Goal: Task Accomplishment & Management: Use online tool/utility

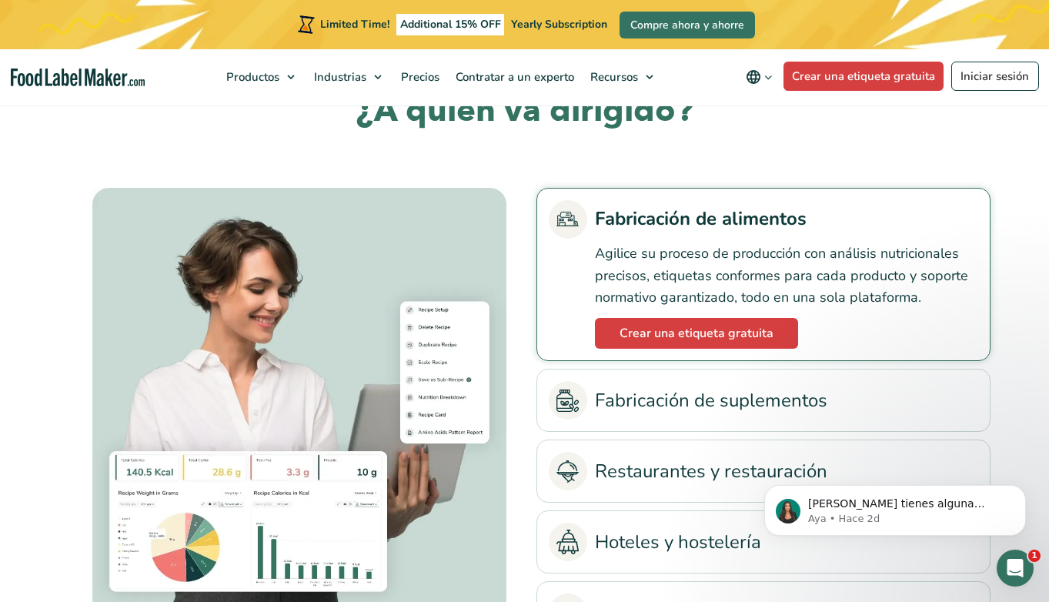
scroll to position [3267, 0]
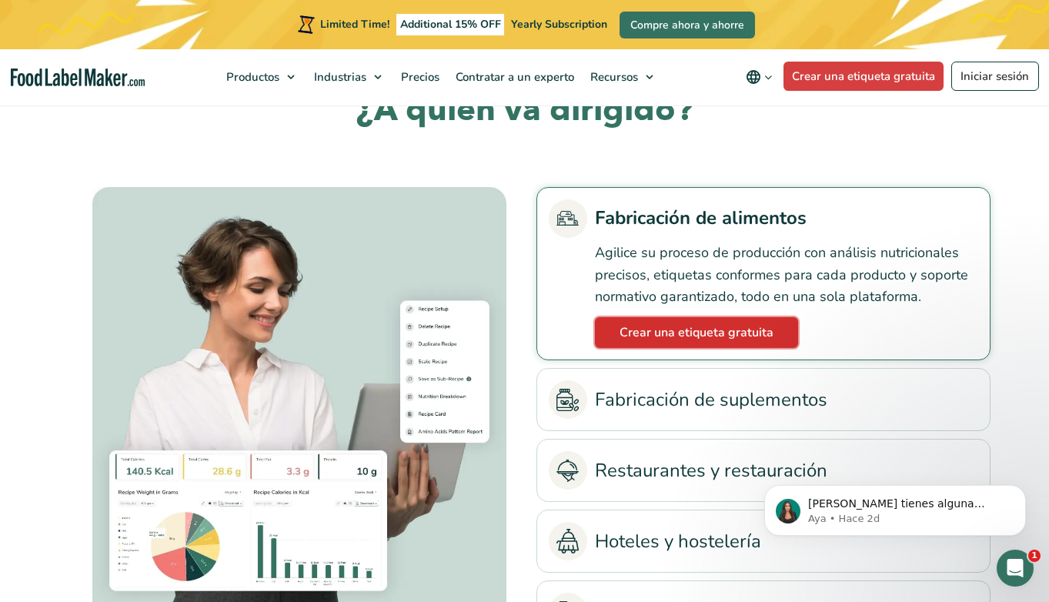
click at [711, 339] on link "Crear una etiqueta gratuita" at bounding box center [696, 332] width 203 height 31
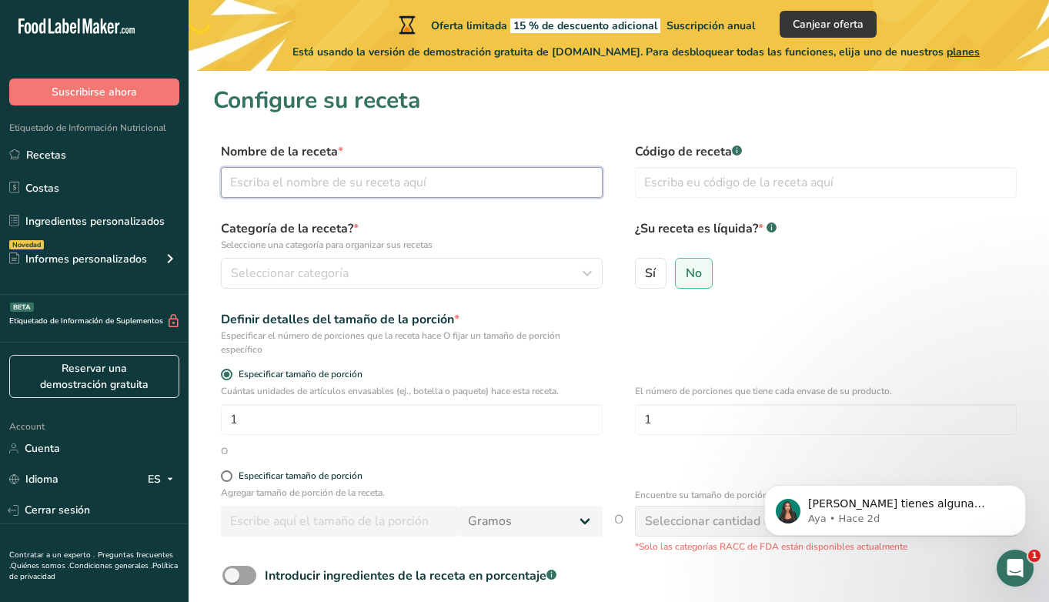
click at [443, 191] on input "text" at bounding box center [412, 182] width 382 height 31
type input "Bao"
click at [640, 139] on section "Configure su receta Nombre de la receta * Bao Código de receta .a-a{fill:#34736…" at bounding box center [619, 383] width 861 height 625
click at [673, 184] on input "text" at bounding box center [826, 182] width 382 height 31
type input "BAOBASEV2"
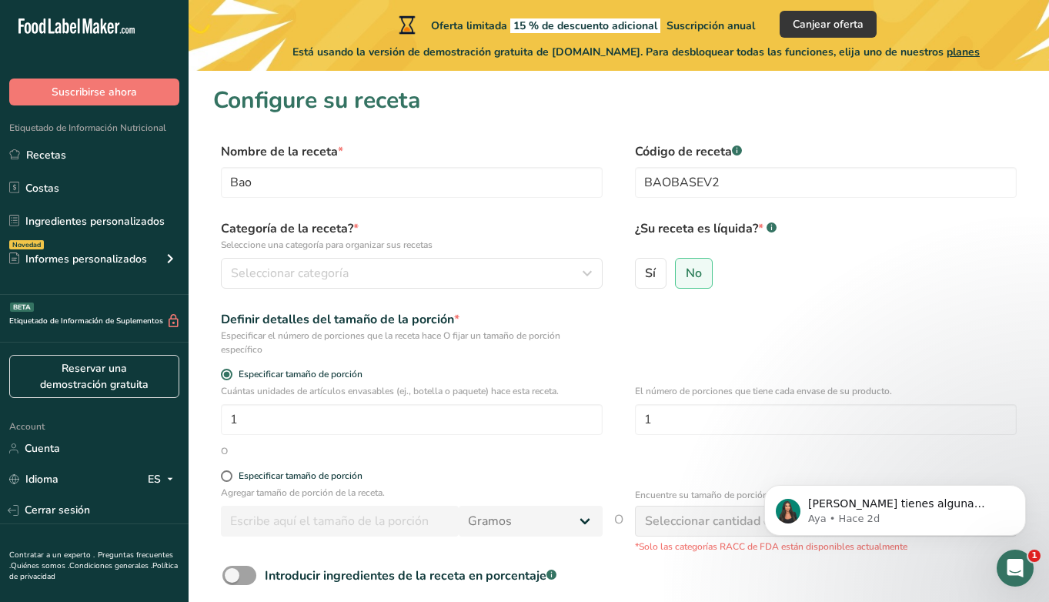
click at [798, 258] on div "Sí No" at bounding box center [826, 278] width 382 height 40
click at [412, 272] on div "Seleccionar categoría" at bounding box center [407, 273] width 353 height 18
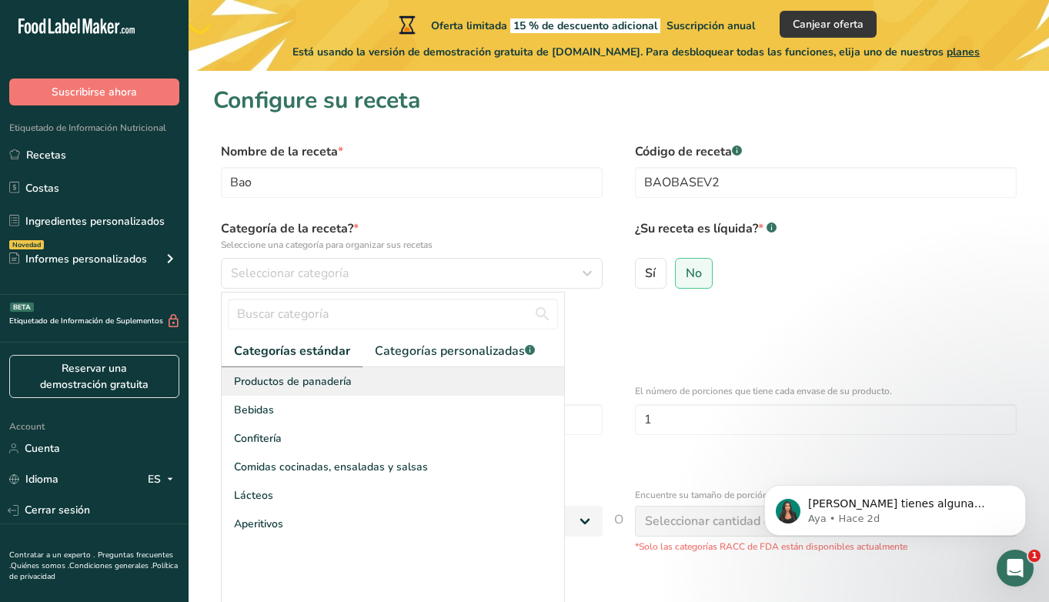
click at [310, 384] on span "Productos de panadería" at bounding box center [293, 381] width 118 height 16
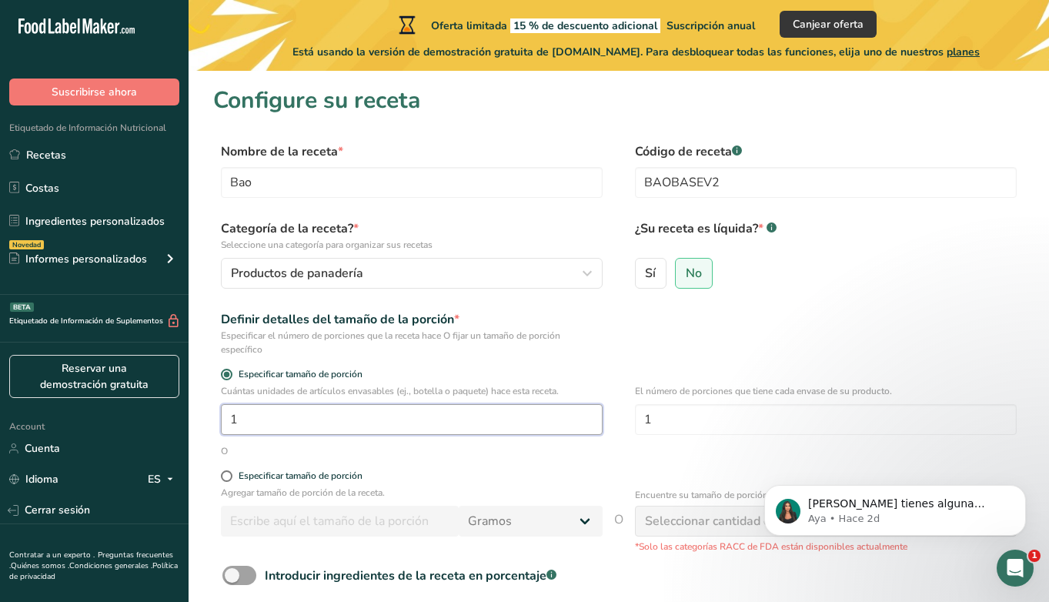
click at [515, 417] on input "1" at bounding box center [412, 419] width 382 height 31
type input "30"
click at [785, 427] on input "1" at bounding box center [826, 419] width 382 height 31
type input "6"
click at [883, 398] on div "El número de porciones que tiene cada envase de su producto. 6" at bounding box center [826, 414] width 382 height 60
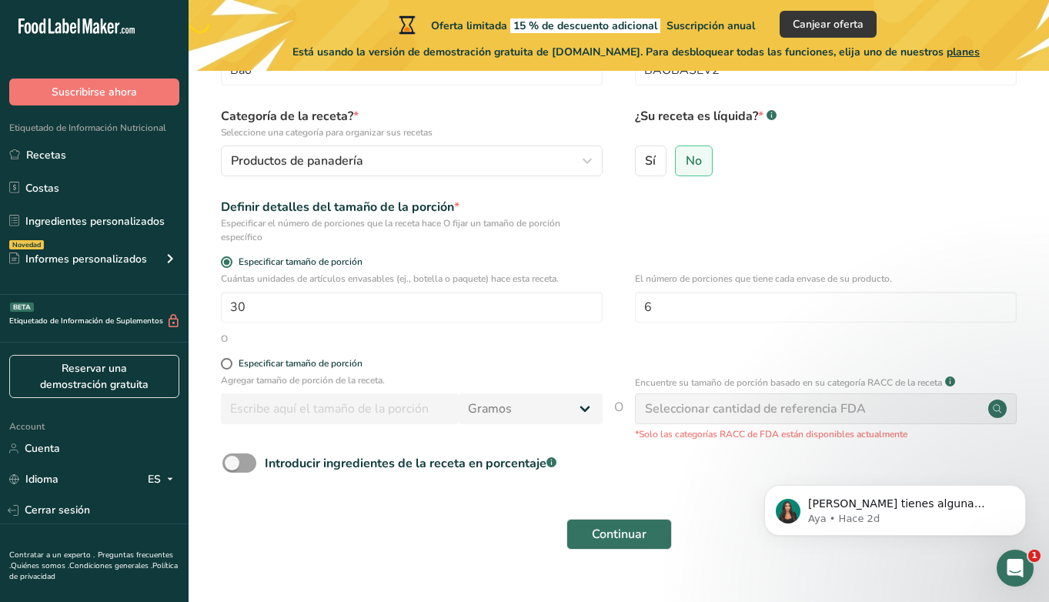
scroll to position [122, 0]
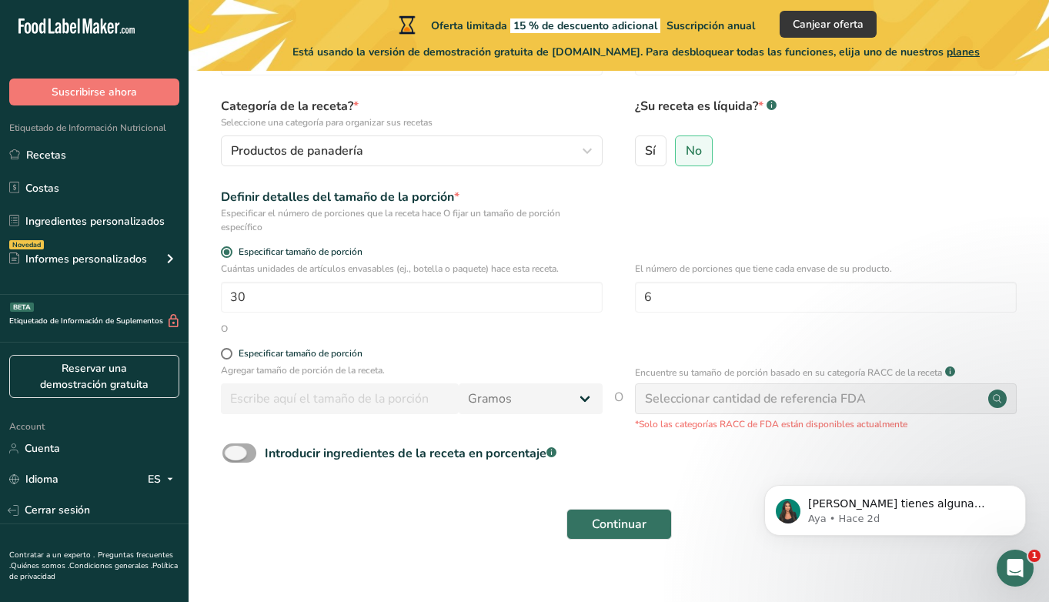
click at [249, 450] on span at bounding box center [240, 452] width 34 height 19
click at [233, 450] on input "Introducir ingredientes de la receta en porcentaje .a-a{fill:#347362;}.b-a{fill…" at bounding box center [228, 453] width 10 height 10
checkbox input "true"
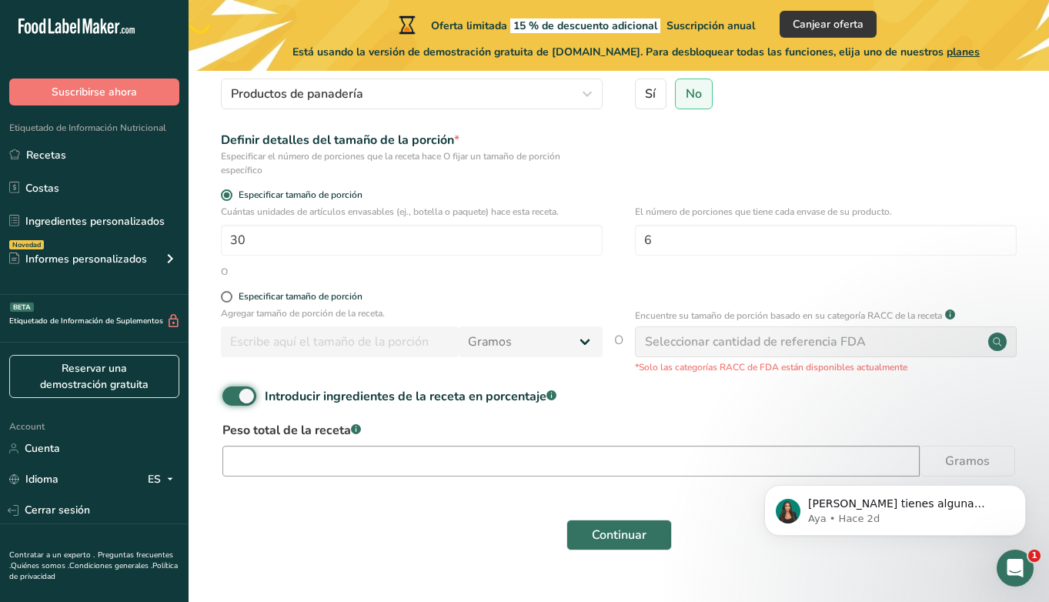
scroll to position [211, 0]
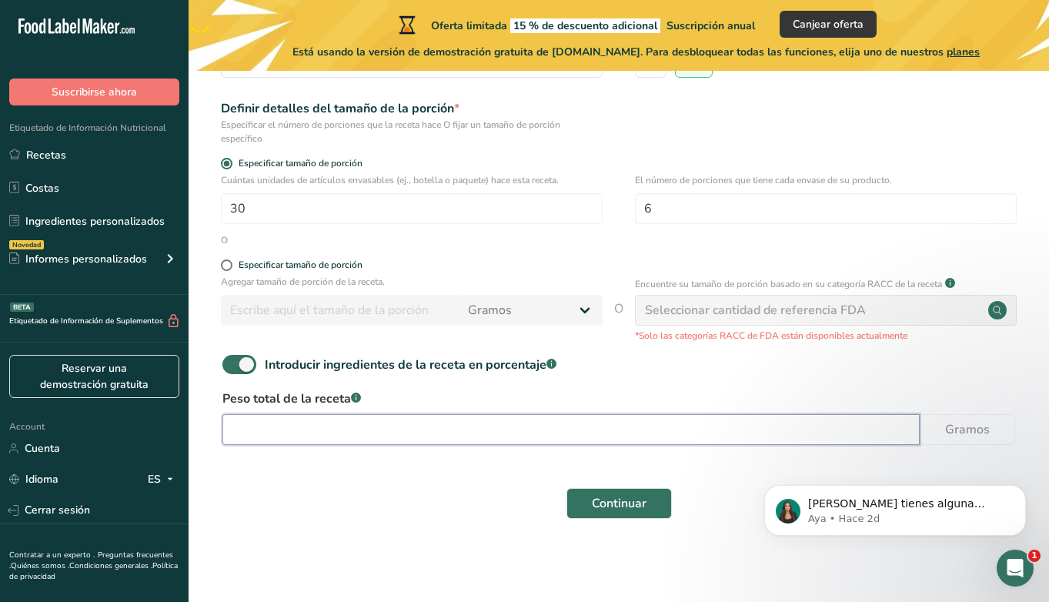
click at [335, 430] on input "number" at bounding box center [572, 429] width 698 height 31
type input "15"
type input "15.557"
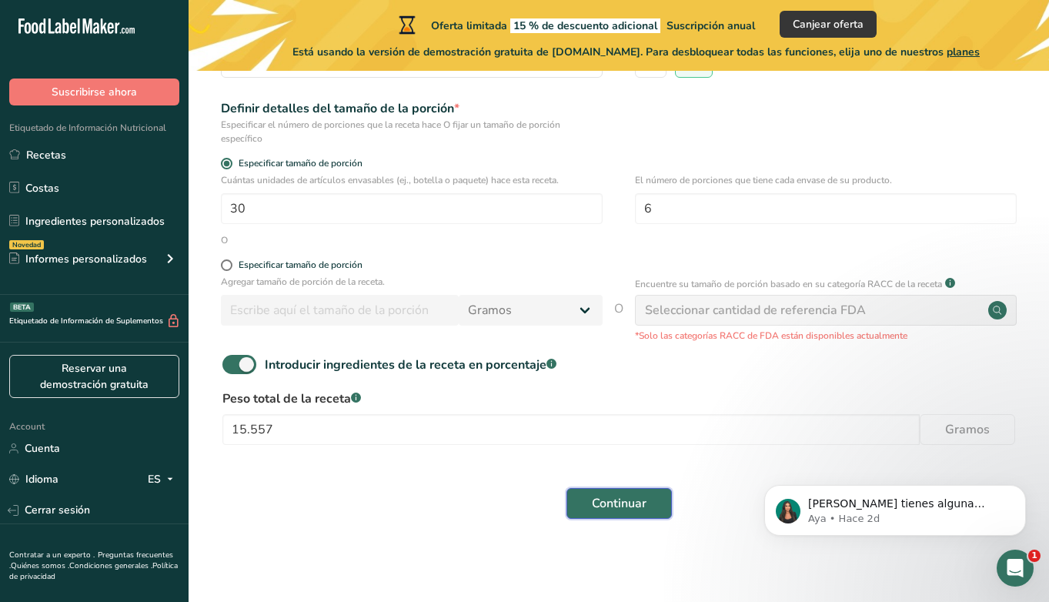
click at [645, 500] on span "Continuar" at bounding box center [619, 503] width 55 height 18
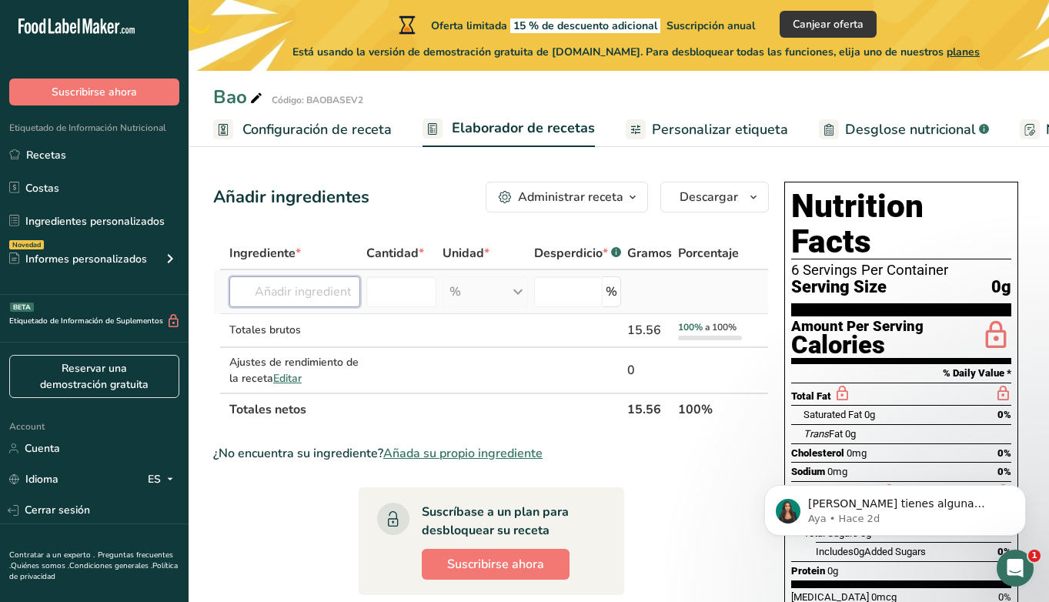
click at [306, 303] on input "text" at bounding box center [294, 291] width 131 height 31
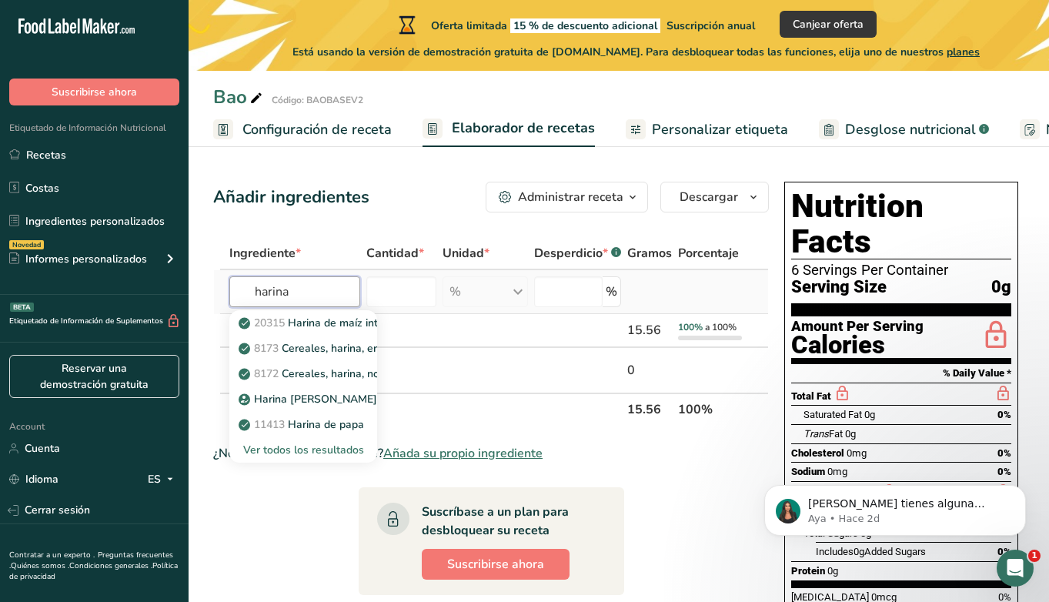
type input "harina"
click at [329, 454] on div "Ver todos los resultados" at bounding box center [303, 450] width 123 height 16
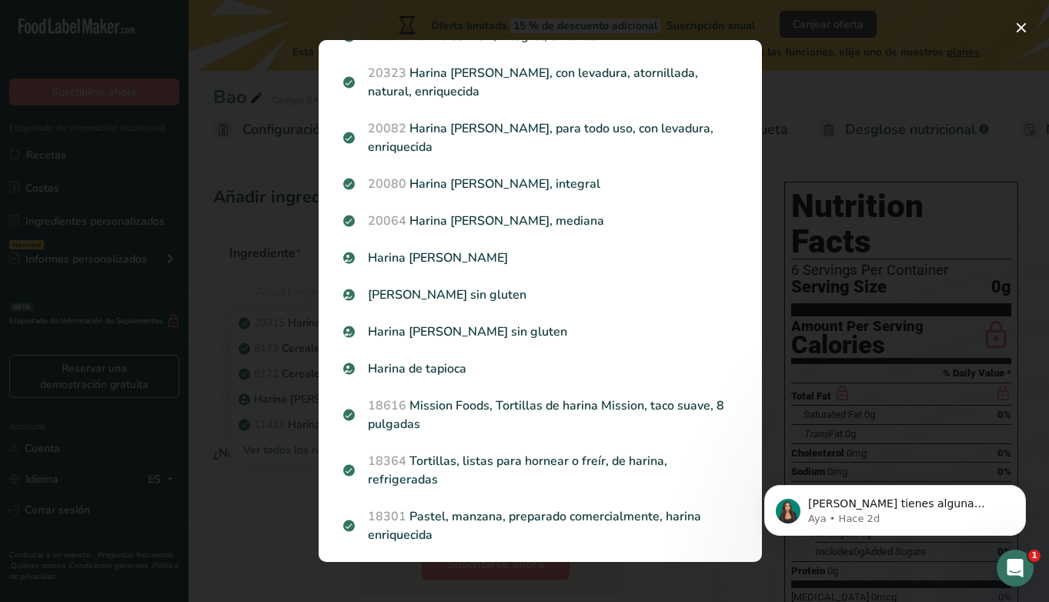
scroll to position [435, 0]
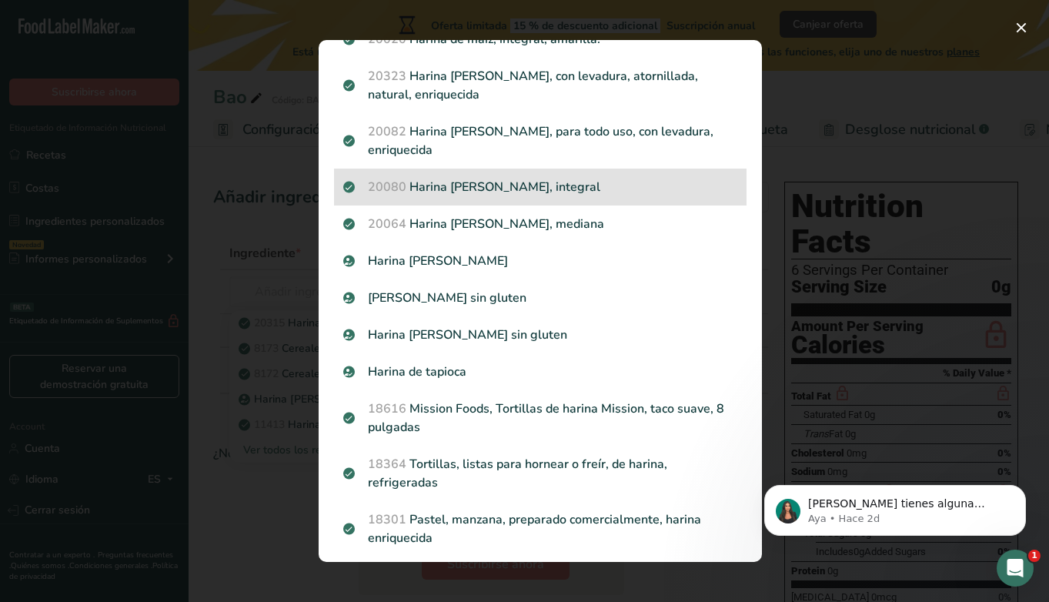
click at [530, 196] on div "20080 Harina de trigo, integral" at bounding box center [540, 187] width 413 height 37
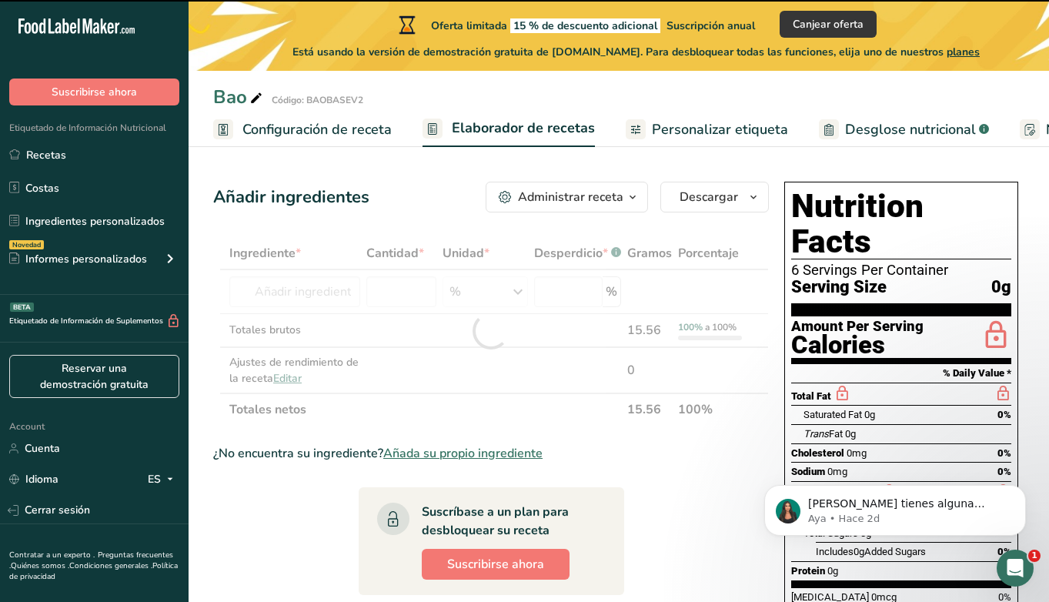
type input "0"
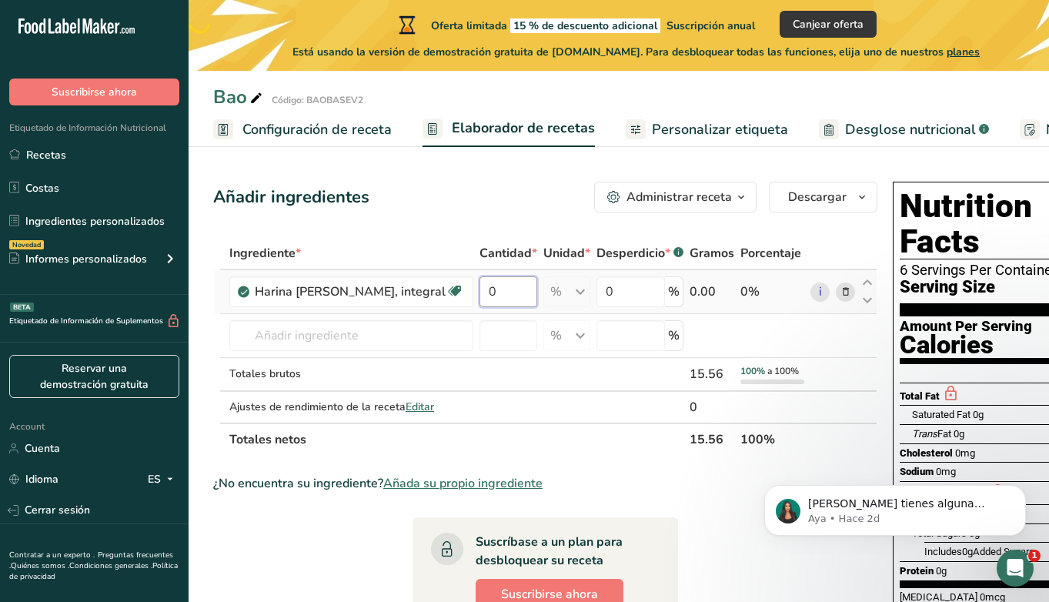
click at [480, 289] on input "0" at bounding box center [509, 291] width 58 height 31
type input "10.7"
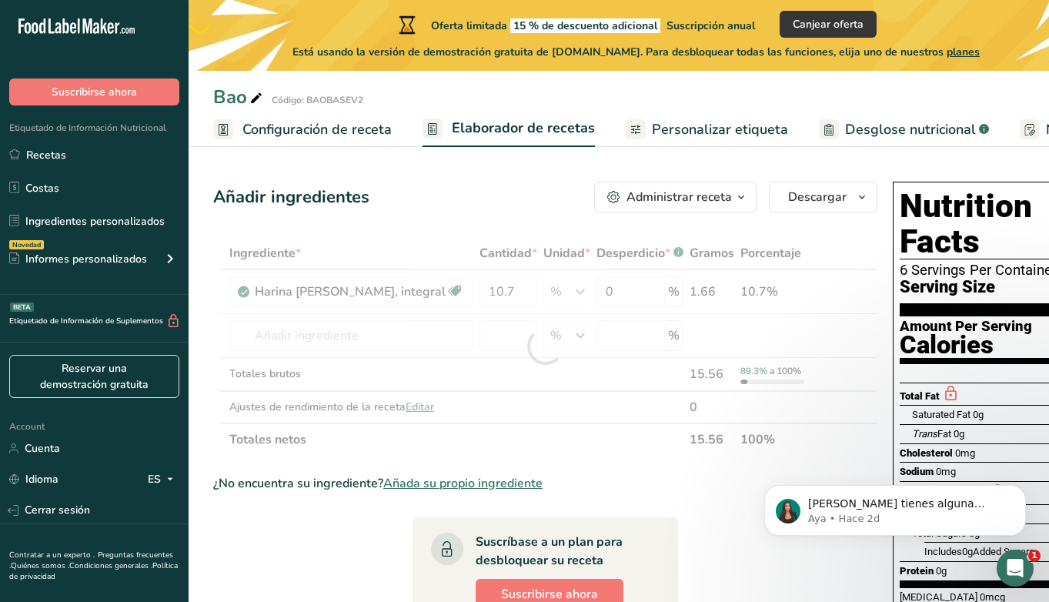
click at [455, 211] on div "Añadir ingredientes Administrar receta Eliminar receta Duplicar receta Escalar …" at bounding box center [545, 197] width 664 height 31
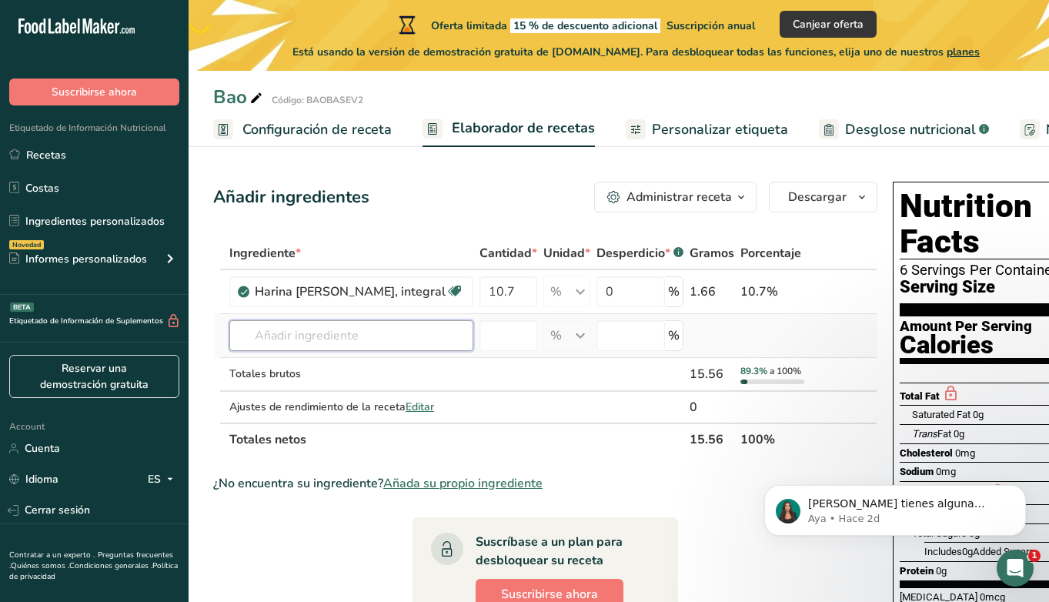
click at [264, 336] on input "text" at bounding box center [351, 335] width 244 height 31
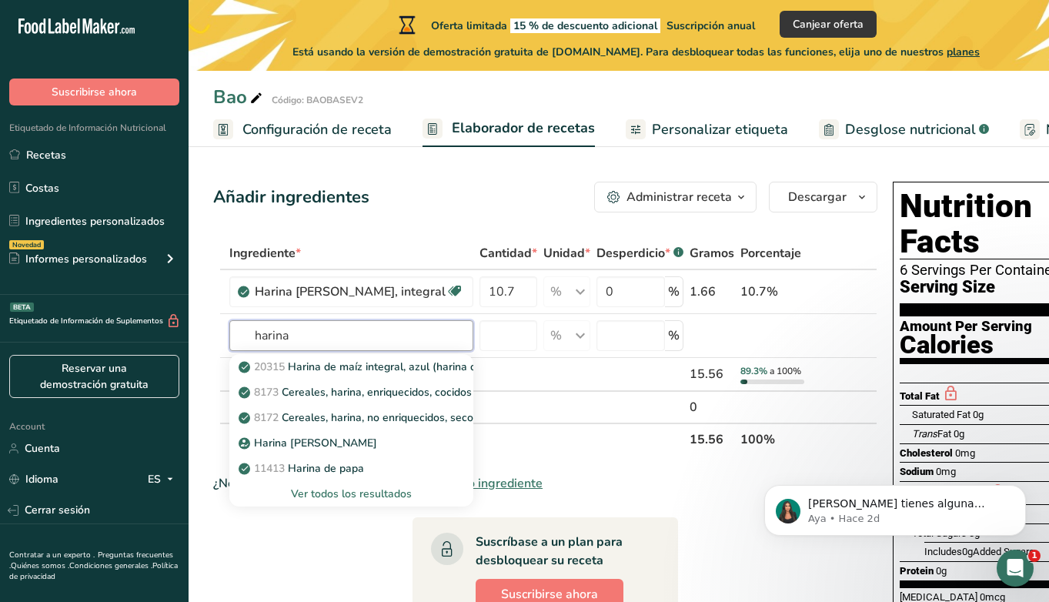
type input "harina"
click at [317, 496] on div "Ver todos los resultados" at bounding box center [351, 494] width 219 height 16
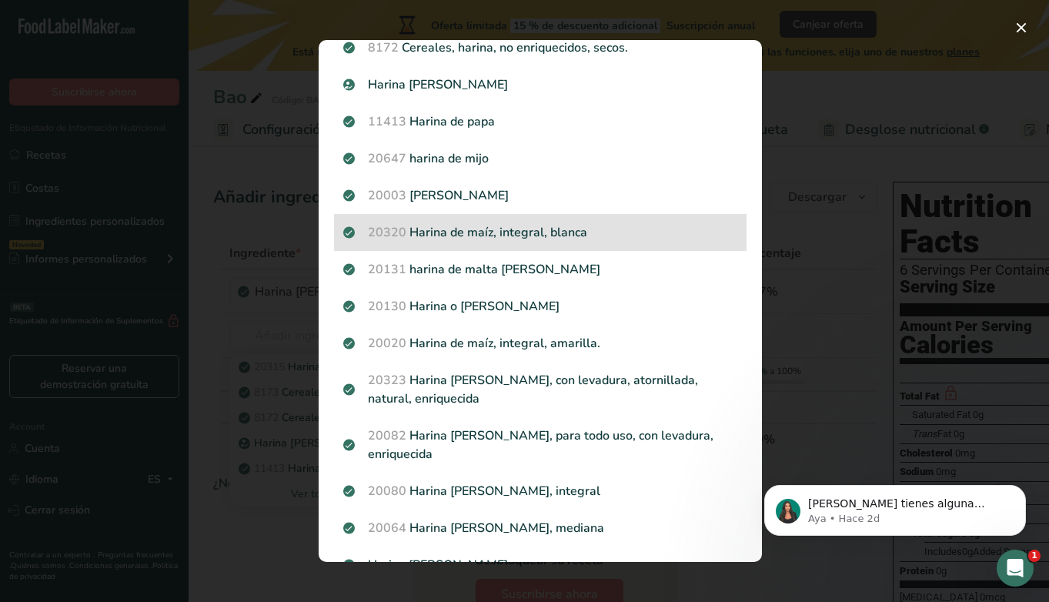
scroll to position [142, 0]
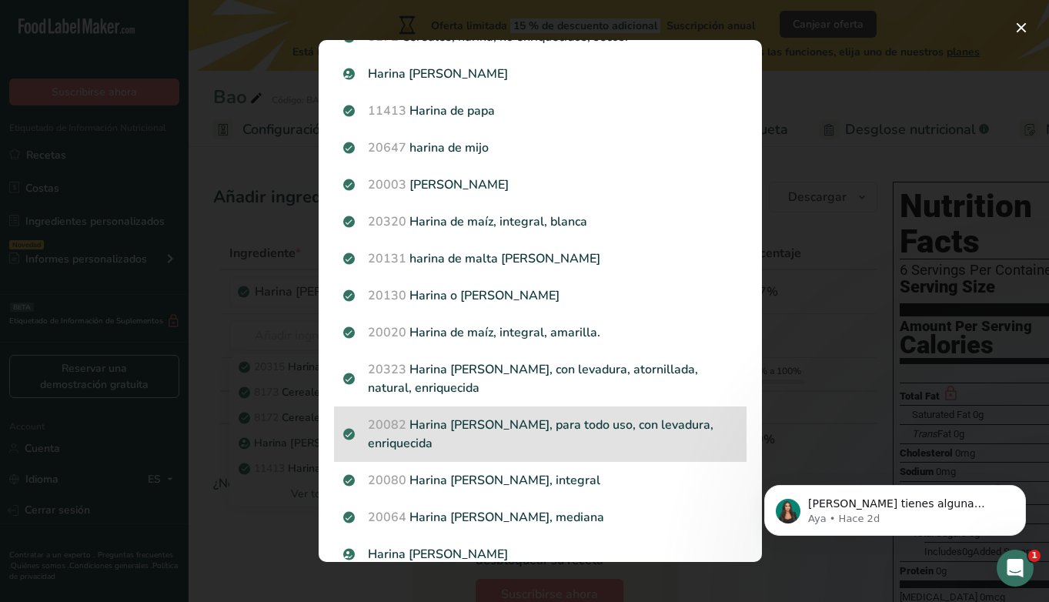
click at [546, 440] on p "20082 Harina de trigo, blanca, para todo uso, con levadura, enriquecida" at bounding box center [540, 434] width 394 height 37
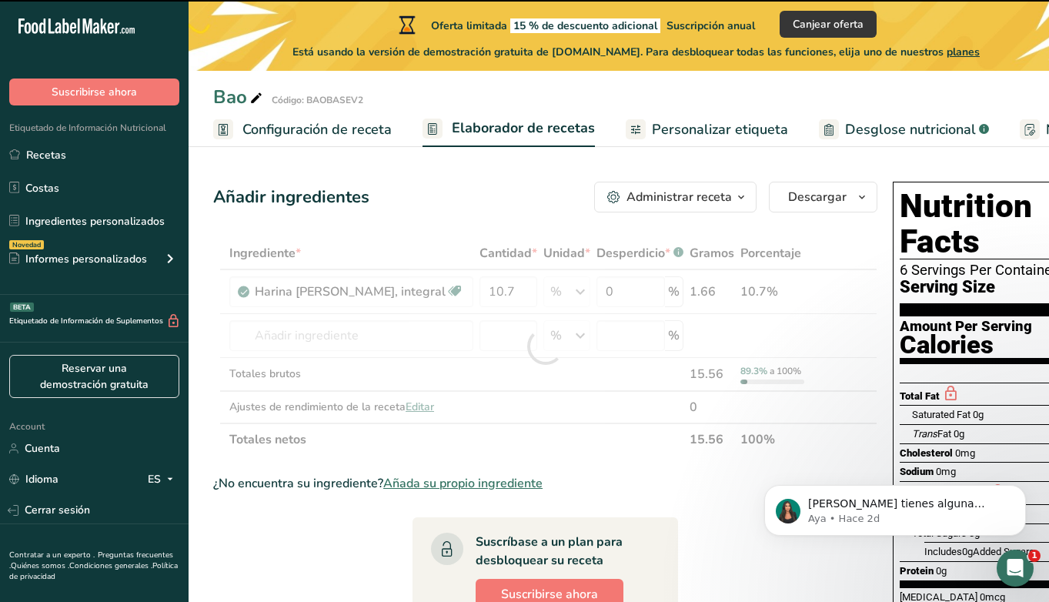
type input "0"
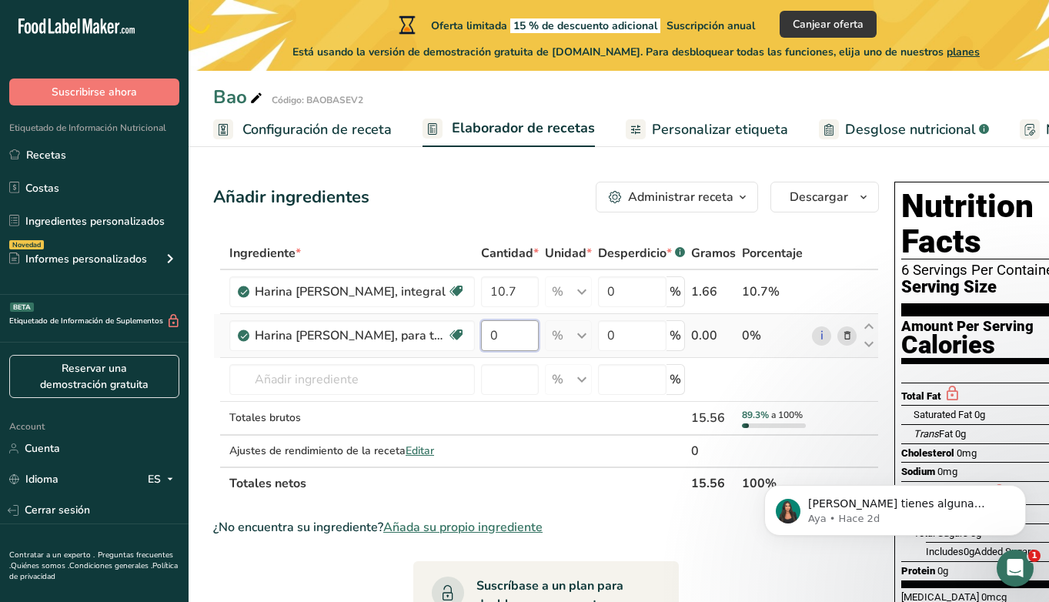
click at [510, 338] on input "0" at bounding box center [510, 335] width 58 height 31
type input "48"
click at [500, 417] on div "Ingrediente * Cantidad * Unidad * Desperdicio * .a-a{fill:#347362;}.b-a{fill:#f…" at bounding box center [546, 368] width 666 height 263
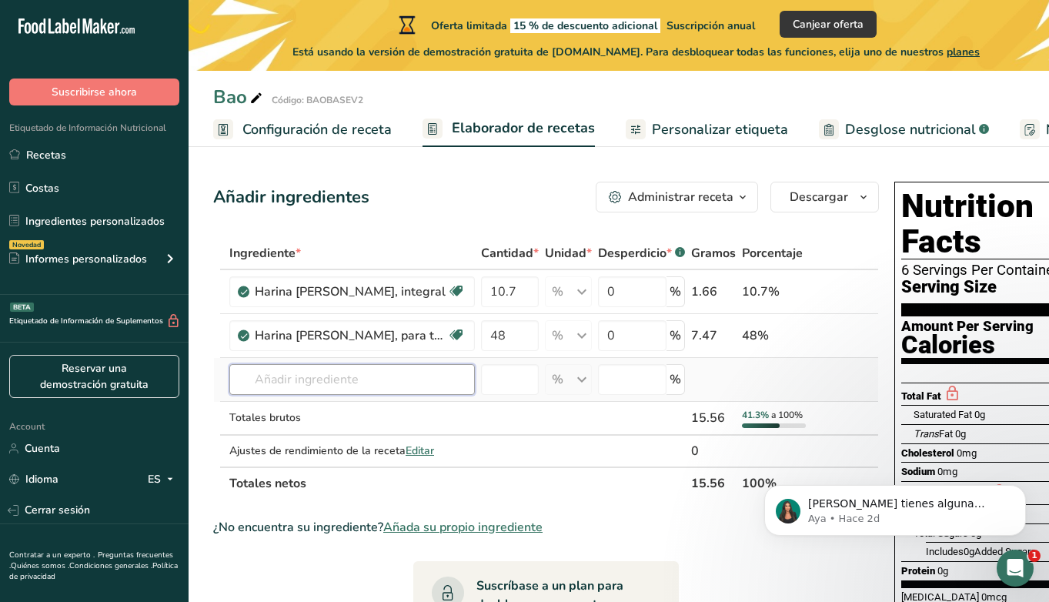
click at [390, 383] on input "text" at bounding box center [352, 379] width 246 height 31
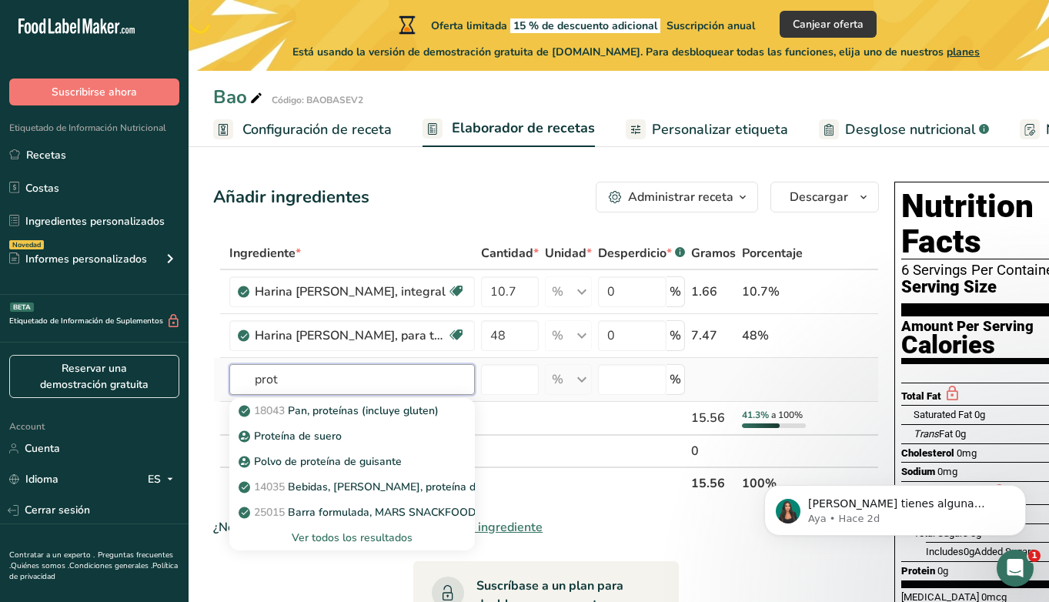
type input "prot"
click at [372, 538] on div "Ver todos los resultados" at bounding box center [352, 538] width 221 height 16
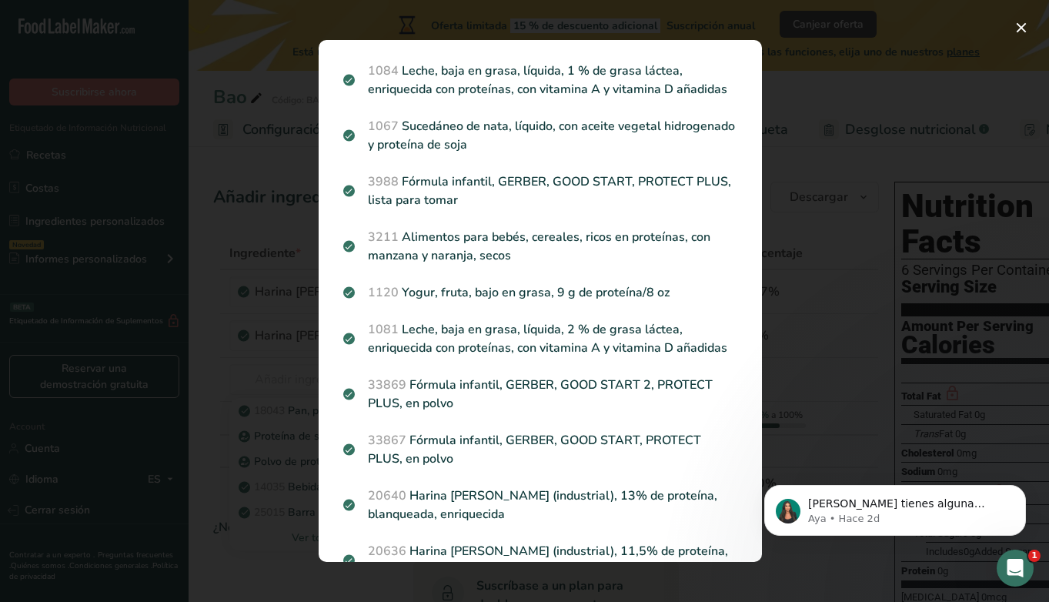
scroll to position [2053, 0]
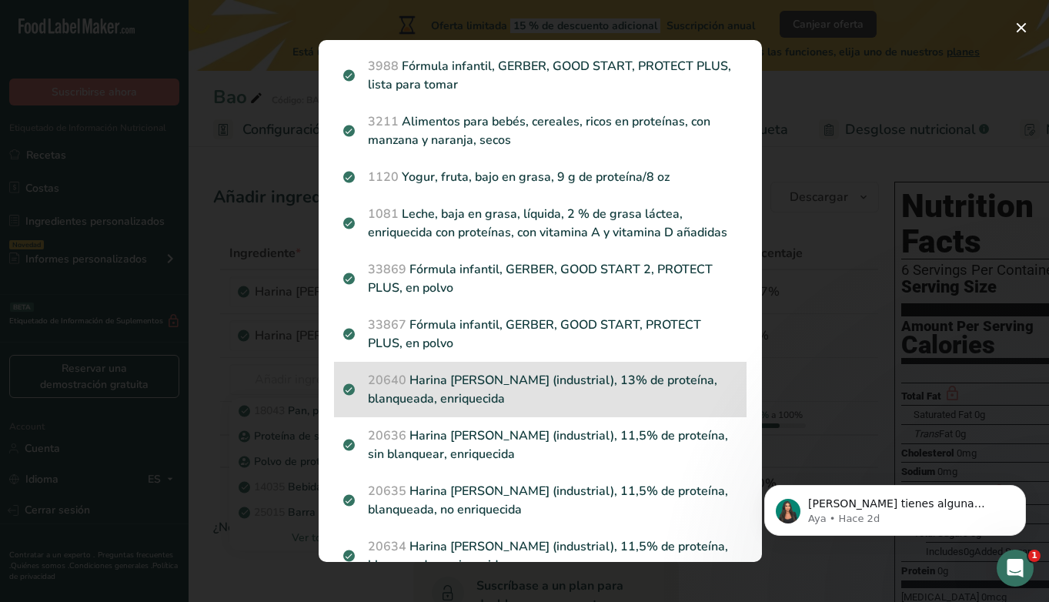
click at [559, 371] on p "20640 Harina de trigo, blanca (industrial), 13% de proteína, blanqueada, enriqu…" at bounding box center [540, 389] width 394 height 37
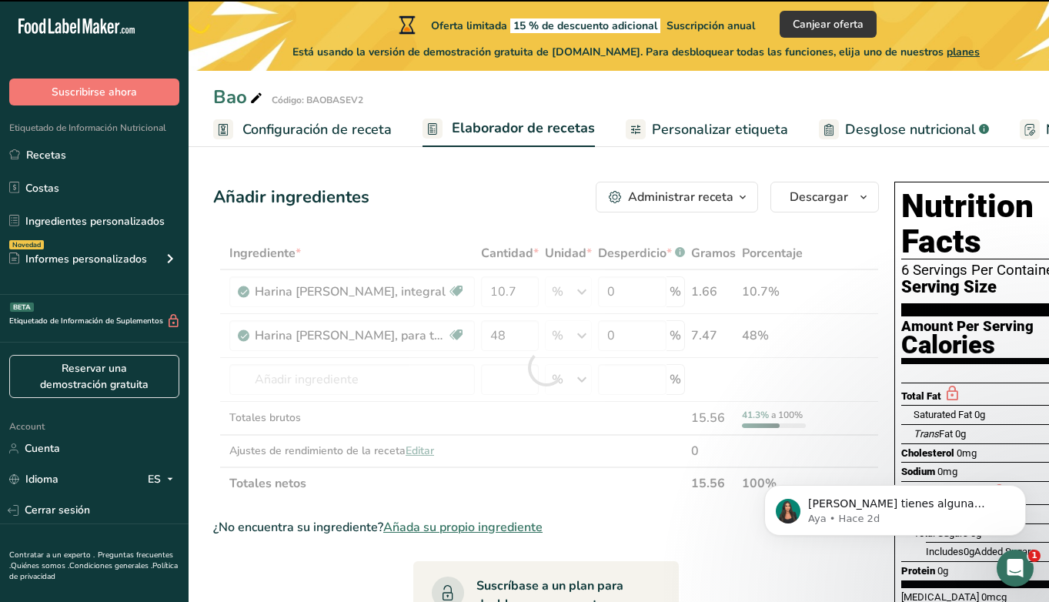
type input "0"
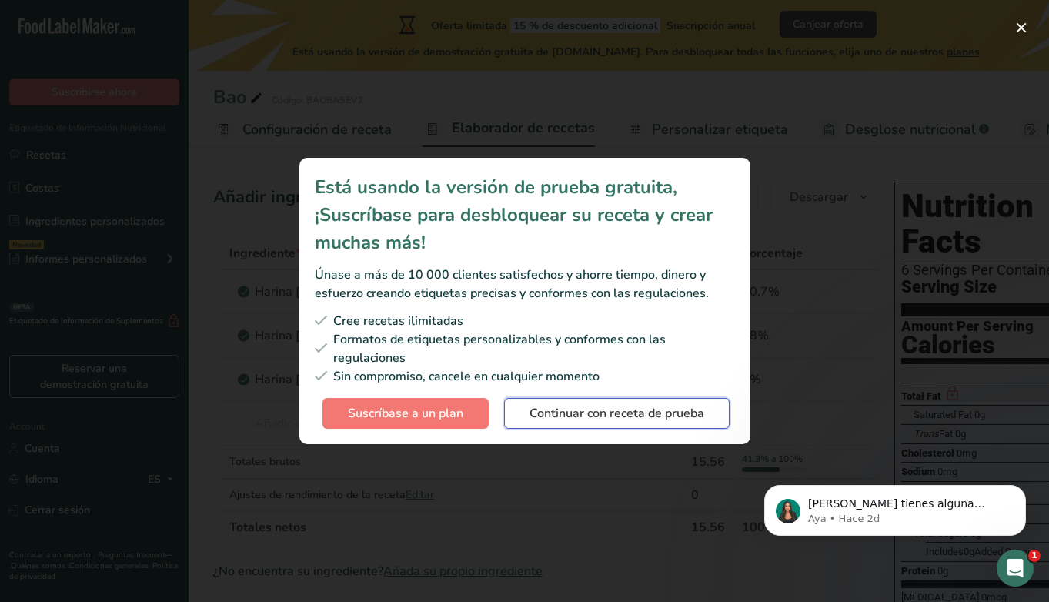
click at [539, 420] on span "Continuar con receta de prueba" at bounding box center [617, 413] width 175 height 18
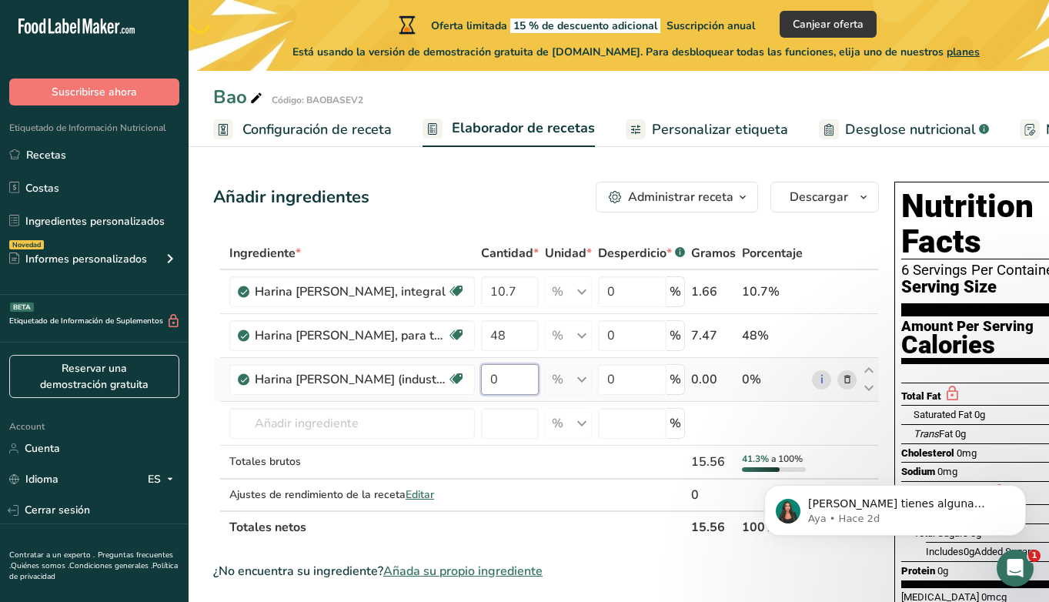
click at [520, 380] on input "0" at bounding box center [510, 379] width 58 height 31
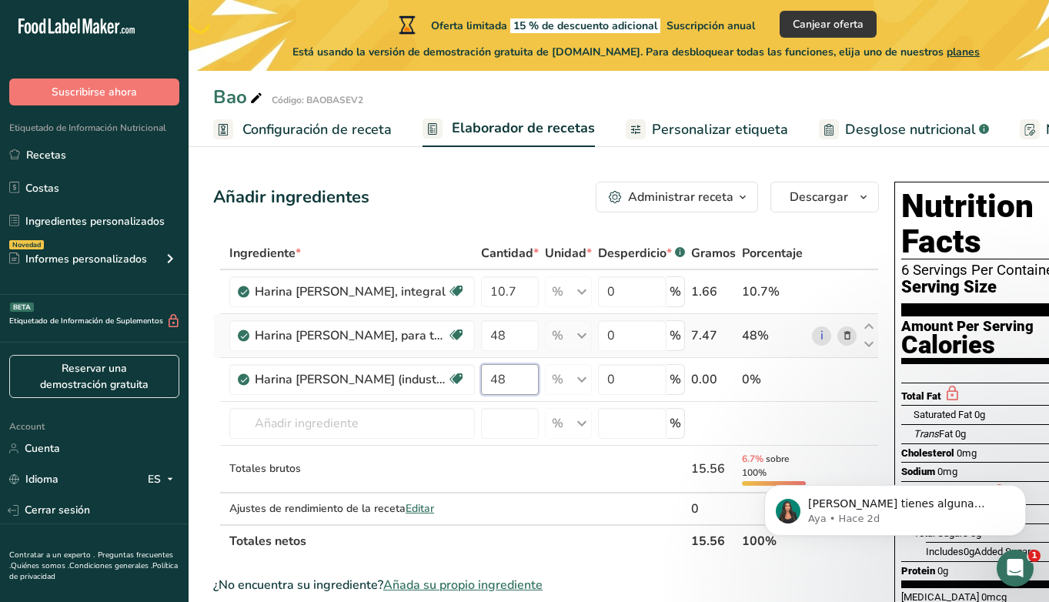
type input "48"
click at [848, 337] on div "Ingrediente * Cantidad * Unidad * Desperdicio * .a-a{fill:#347362;}.b-a{fill:#f…" at bounding box center [546, 397] width 666 height 320
click at [708, 545] on th "15.56" at bounding box center [713, 540] width 51 height 32
click at [715, 201] on div "Administrar receta" at bounding box center [680, 197] width 105 height 18
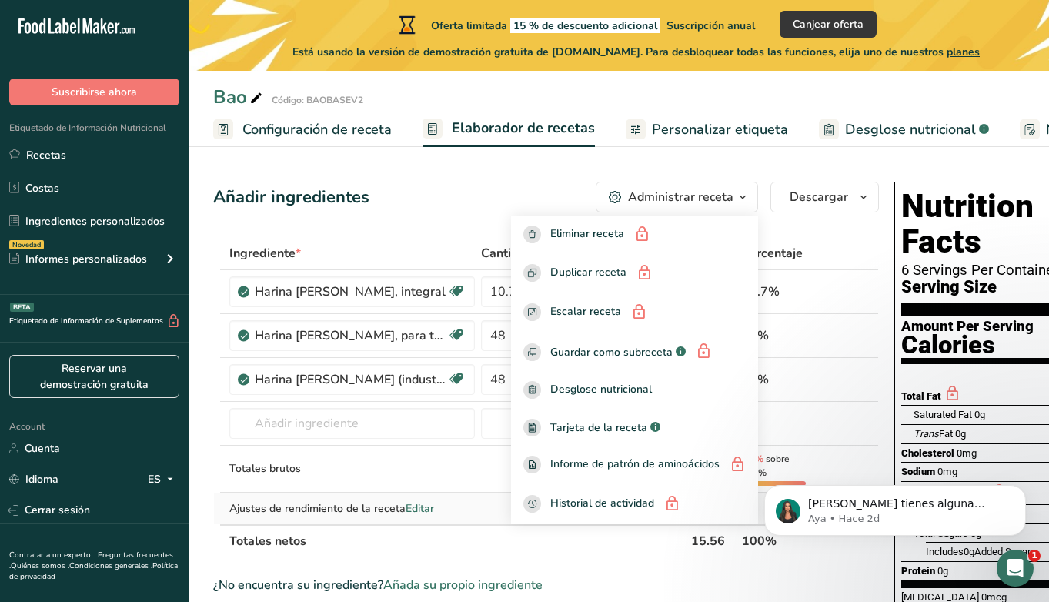
click at [486, 515] on td at bounding box center [510, 509] width 64 height 31
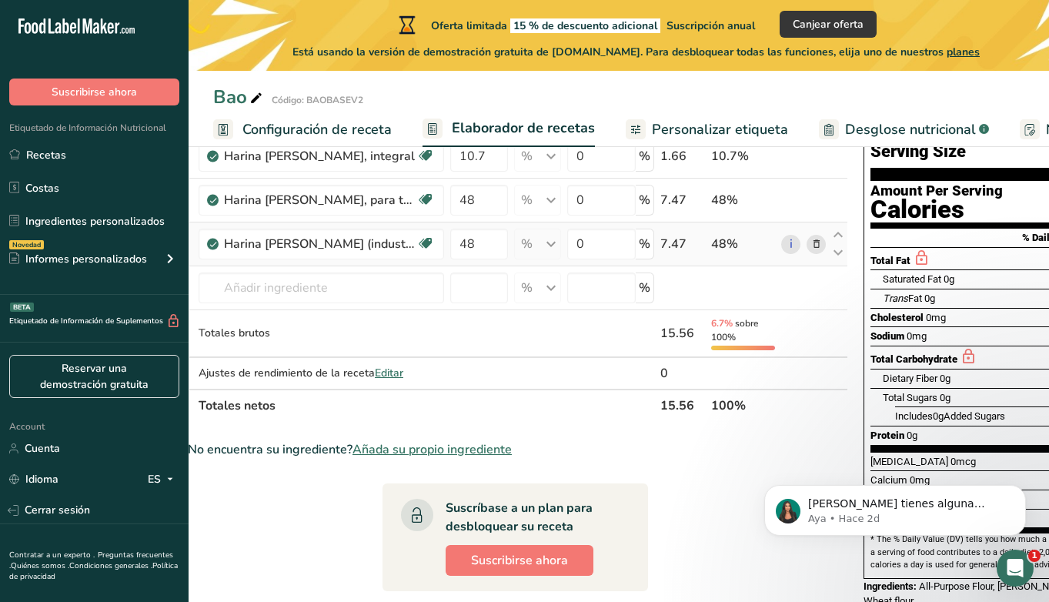
scroll to position [0, 0]
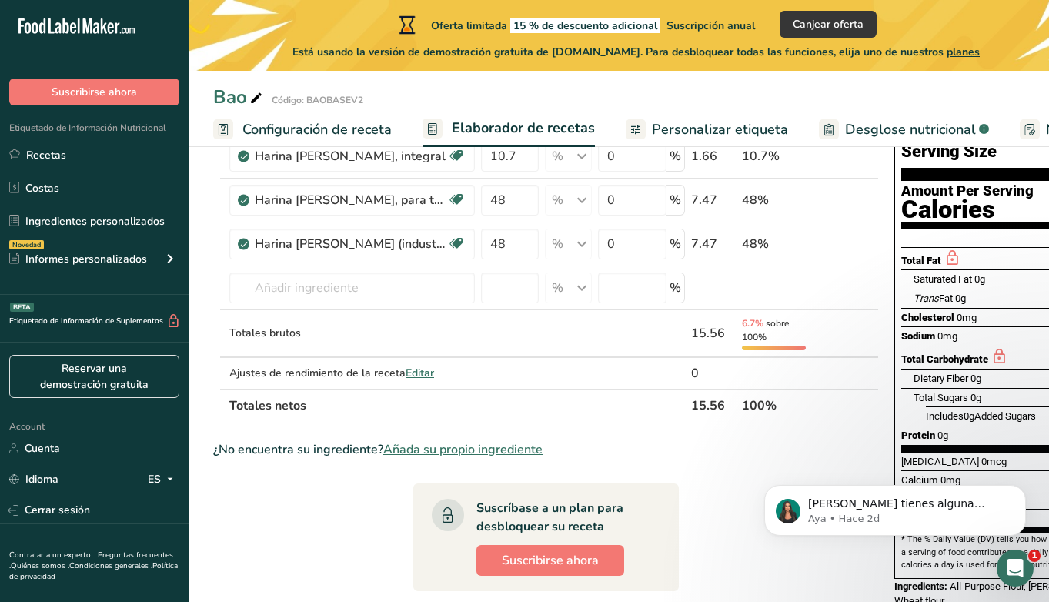
click at [708, 406] on th "15.56" at bounding box center [713, 405] width 51 height 32
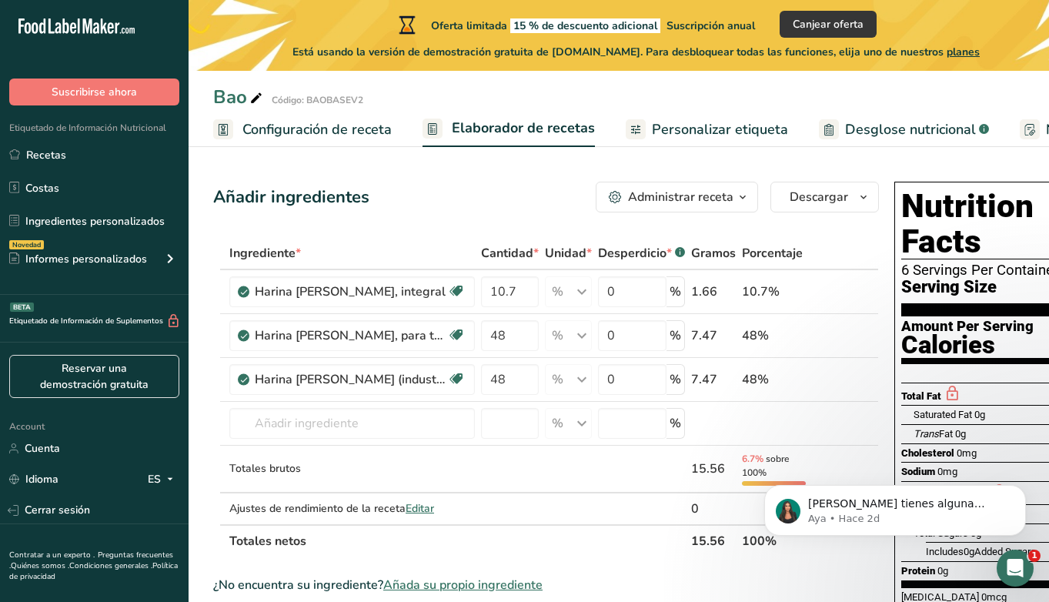
click at [338, 131] on span "Configuración de receta" at bounding box center [317, 129] width 149 height 21
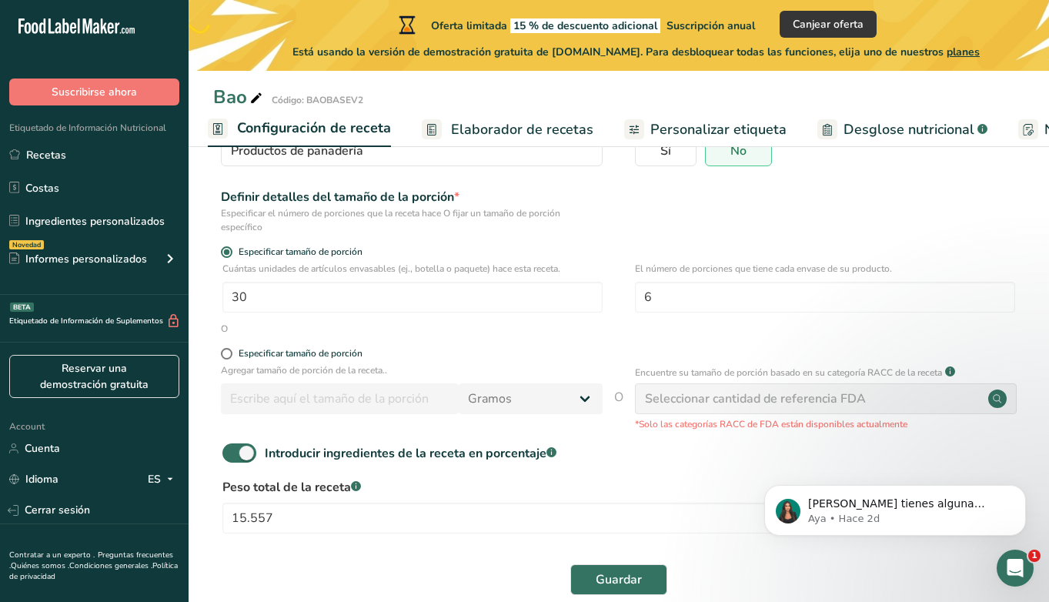
scroll to position [189, 0]
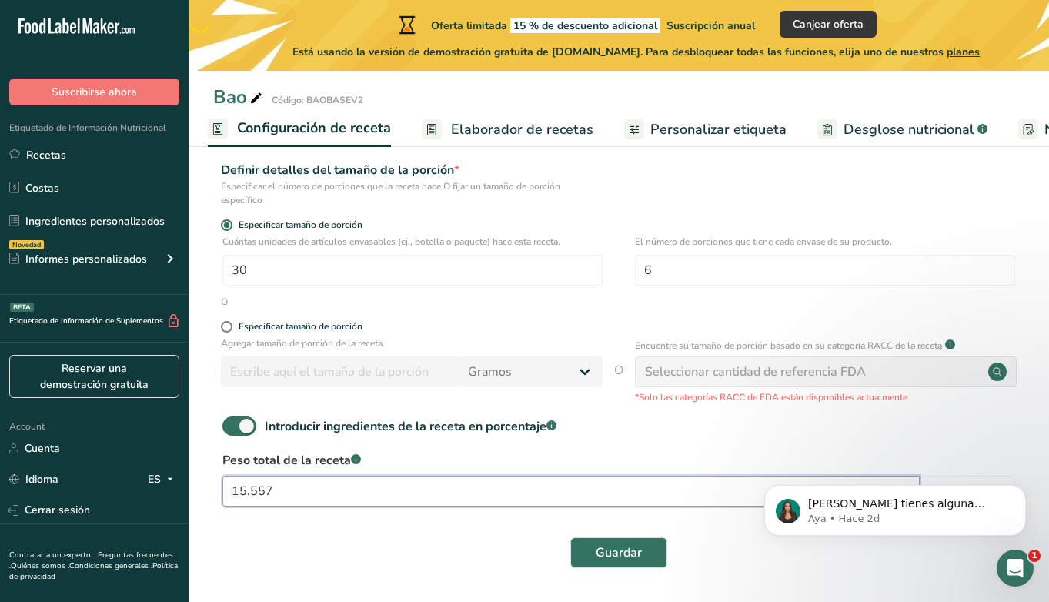
click at [250, 498] on input "15.557" at bounding box center [572, 491] width 698 height 31
type input "15557"
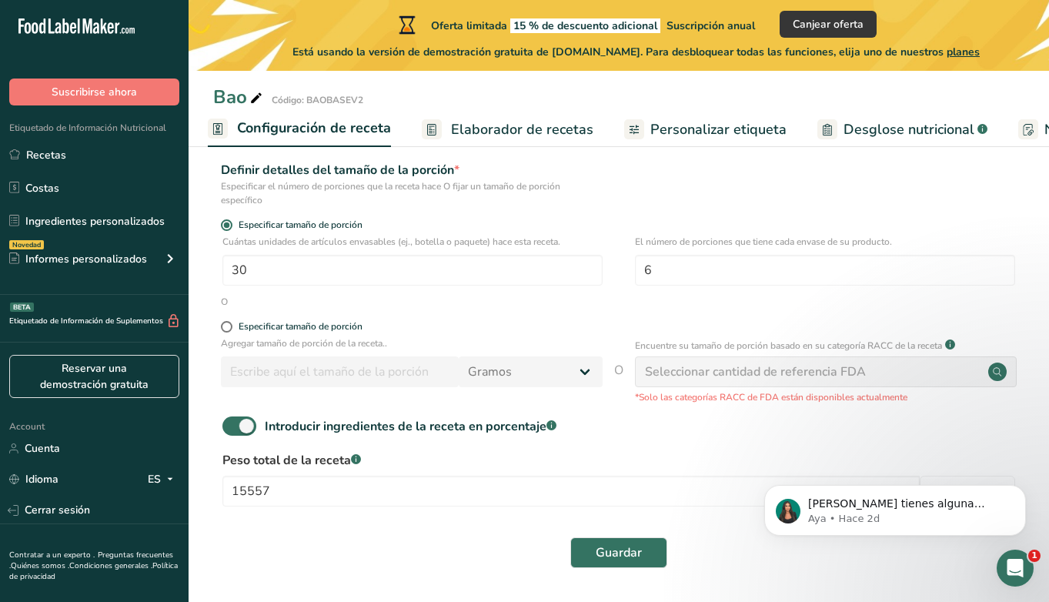
click at [530, 528] on div "Guardar" at bounding box center [618, 552] width 811 height 49
click at [627, 560] on span "Guardar" at bounding box center [619, 553] width 46 height 18
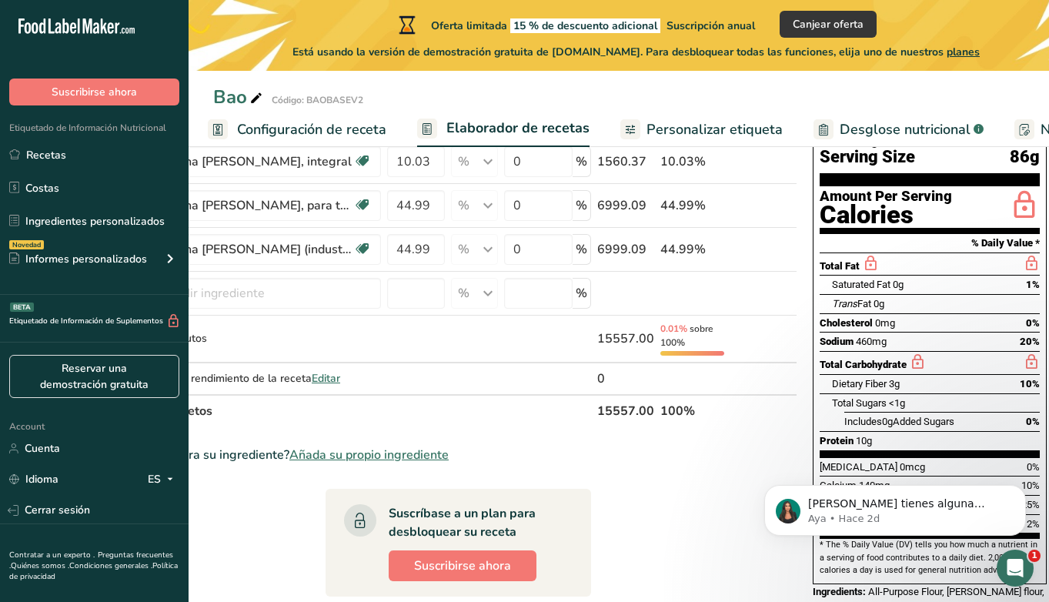
scroll to position [126, 0]
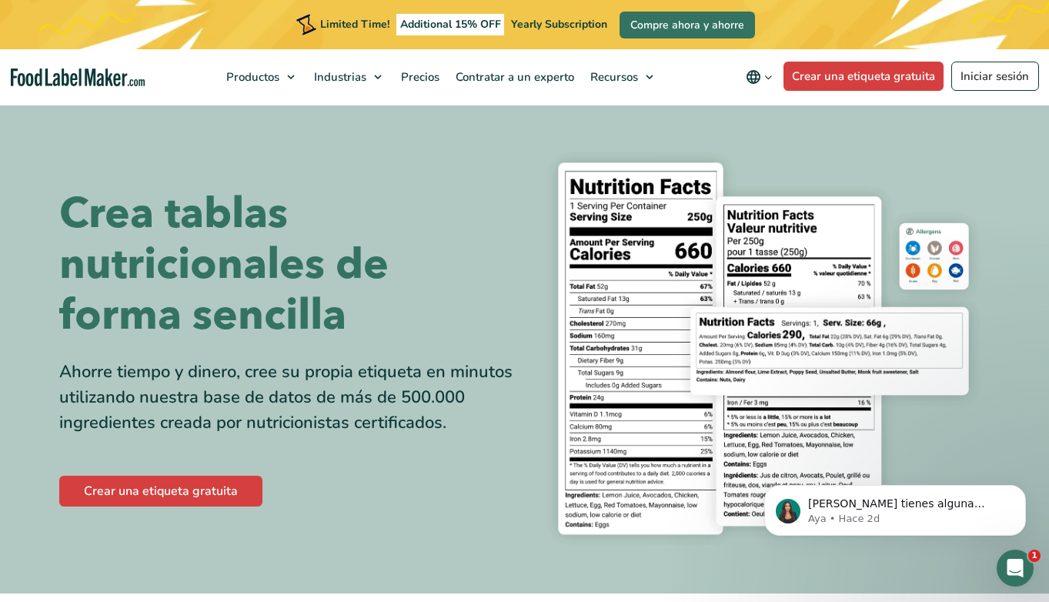
click at [760, 89] on button "Change language" at bounding box center [759, 77] width 49 height 31
click at [478, 246] on h1 "Crea tablas nutricionales de forma sencilla" at bounding box center [286, 265] width 454 height 152
